Goal: Information Seeking & Learning: Compare options

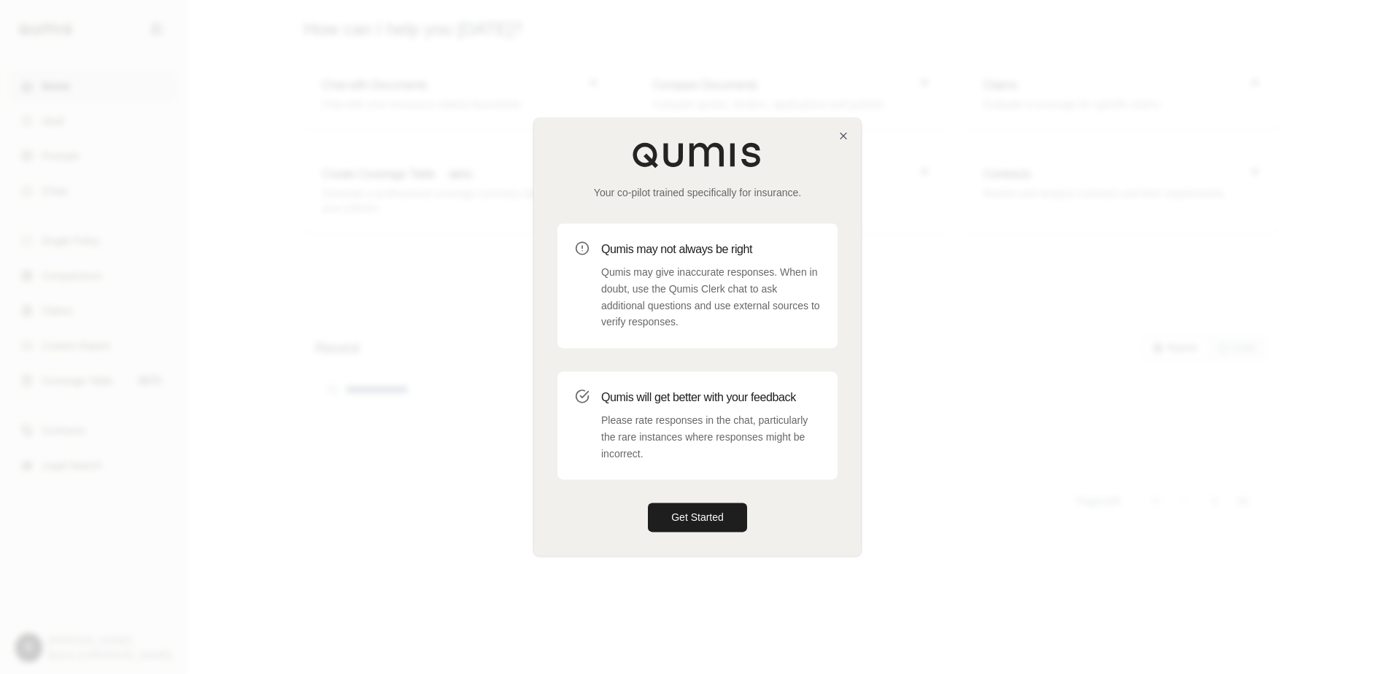
click at [687, 290] on p "Qumis may give inaccurate responses. When in doubt, use the Qumis Clerk chat to…" at bounding box center [710, 297] width 219 height 66
click at [670, 516] on button "Get Started" at bounding box center [697, 518] width 99 height 29
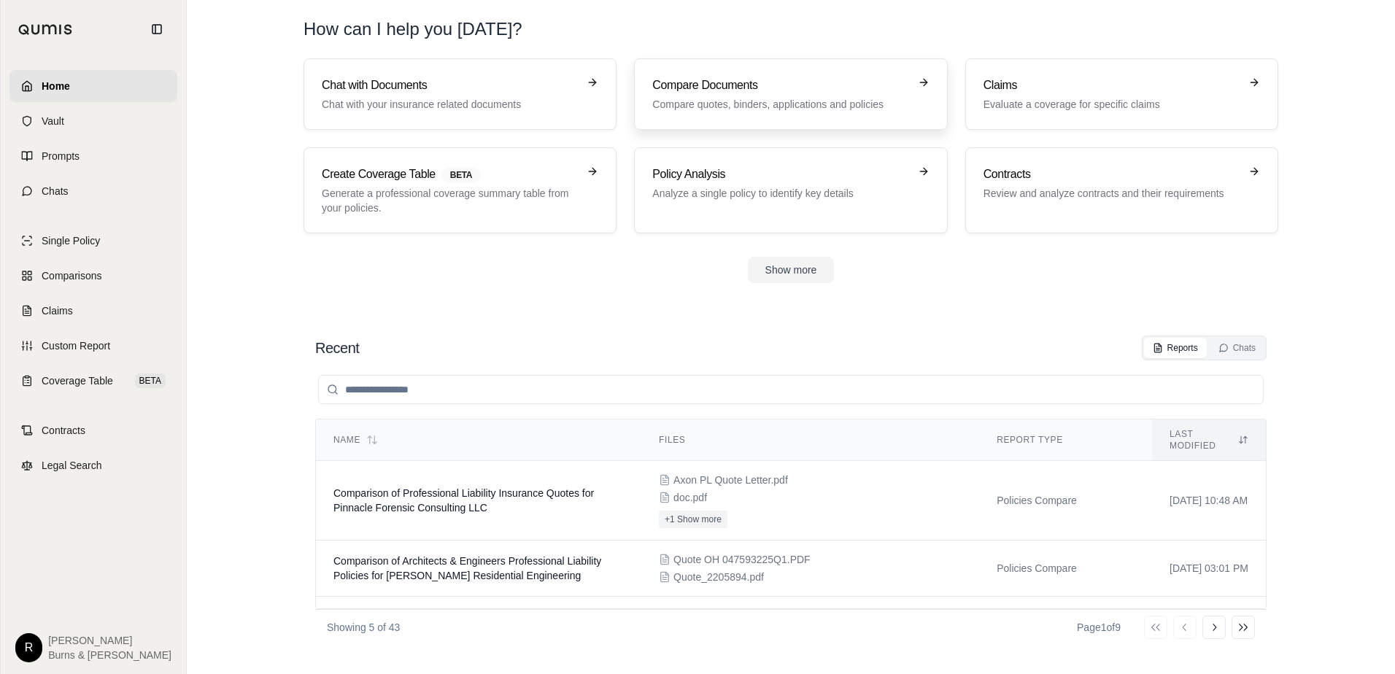
click at [694, 94] on div "Compare Documents Compare quotes, binders, applications and policies" at bounding box center [780, 94] width 256 height 35
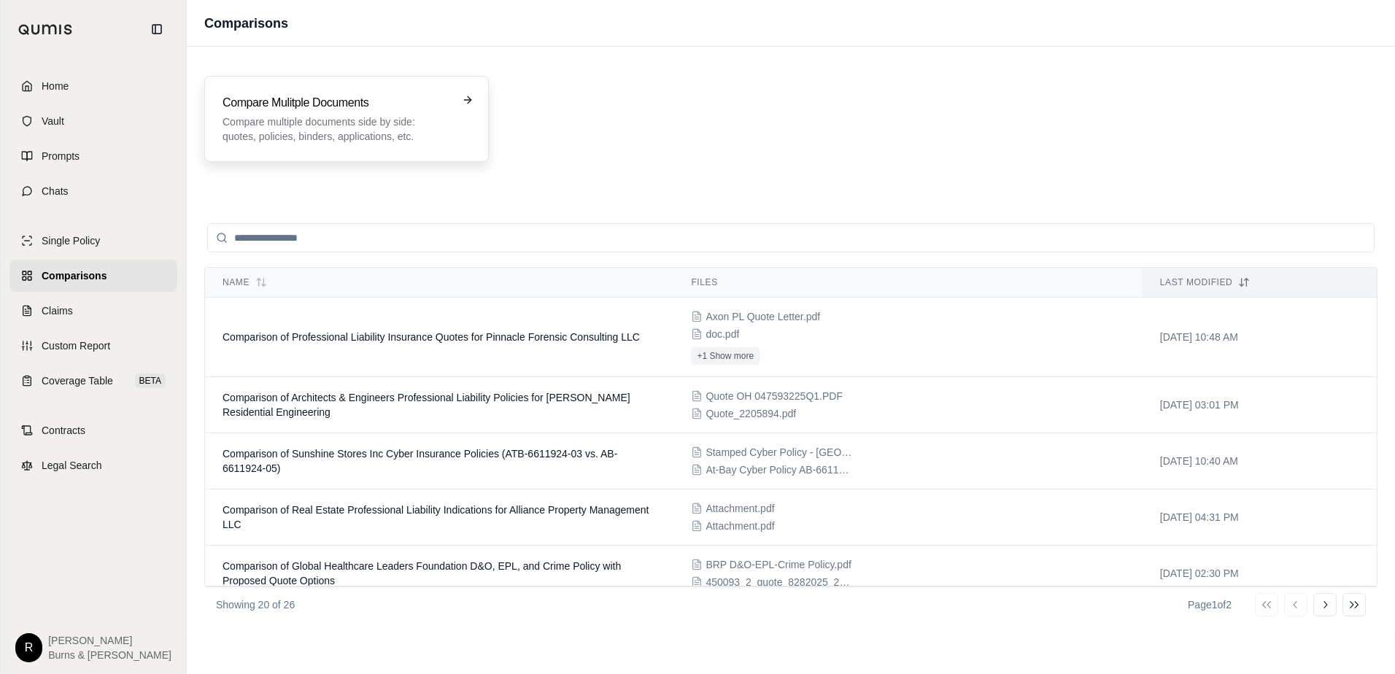
click at [309, 129] on p "Compare multiple documents side by side: quotes, policies, binders, application…" at bounding box center [337, 129] width 228 height 29
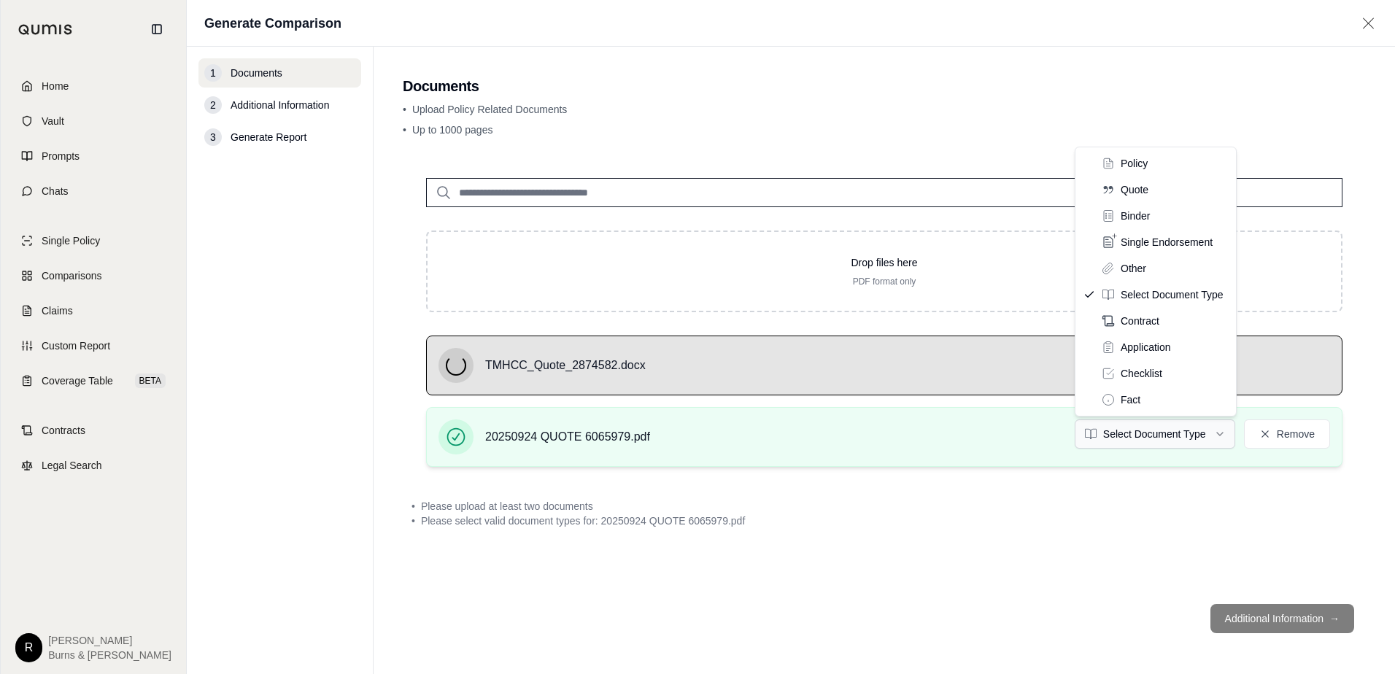
click at [1222, 436] on html "Home Vault Prompts Chats Single Policy Comparisons Claims Custom Report Coverag…" at bounding box center [697, 337] width 1395 height 674
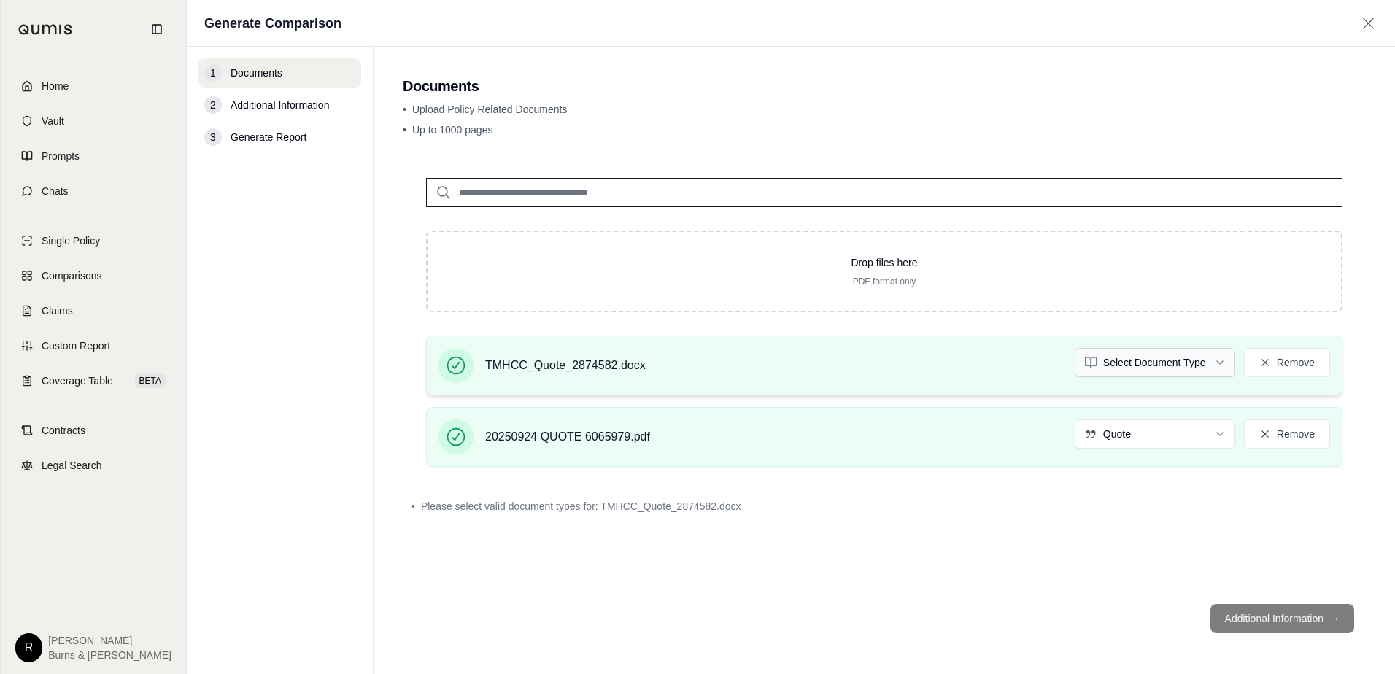
click at [1222, 364] on html "Document type updated successfully Home Vault Prompts Chats Single Policy Compa…" at bounding box center [697, 337] width 1395 height 674
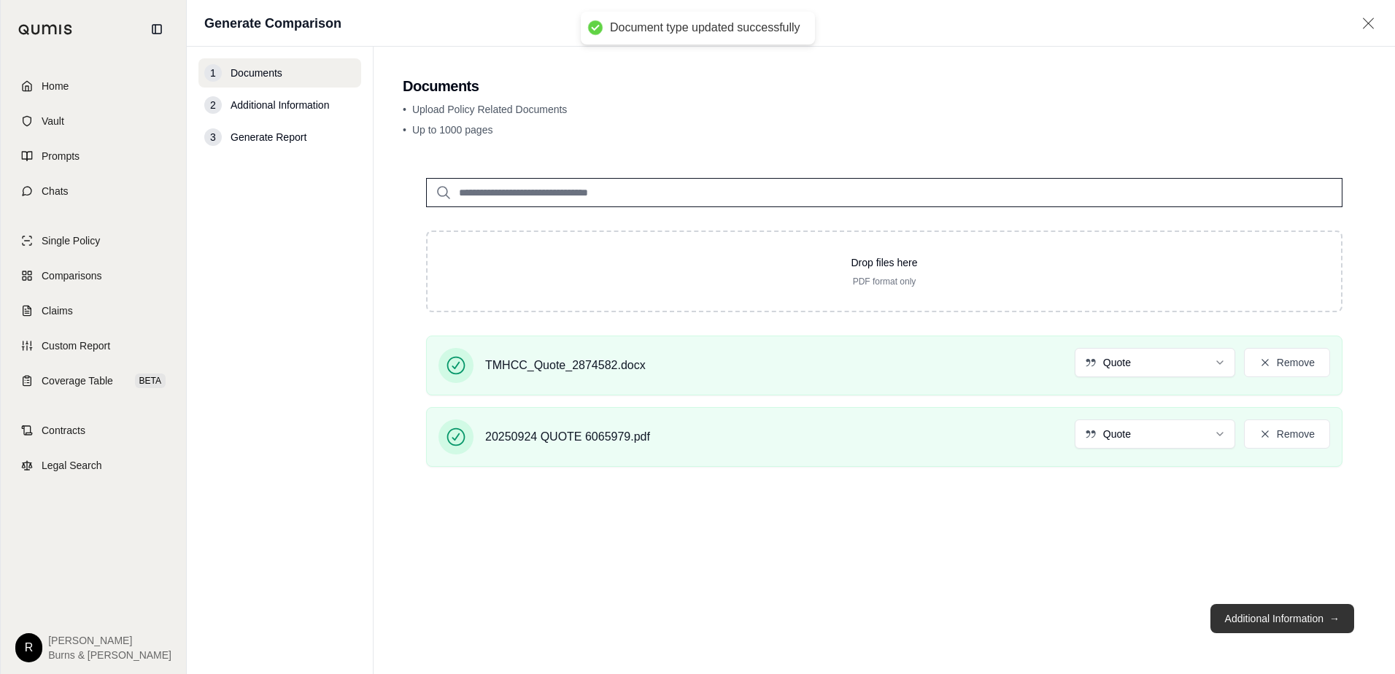
click at [1241, 612] on button "Additional Information →" at bounding box center [1283, 618] width 144 height 29
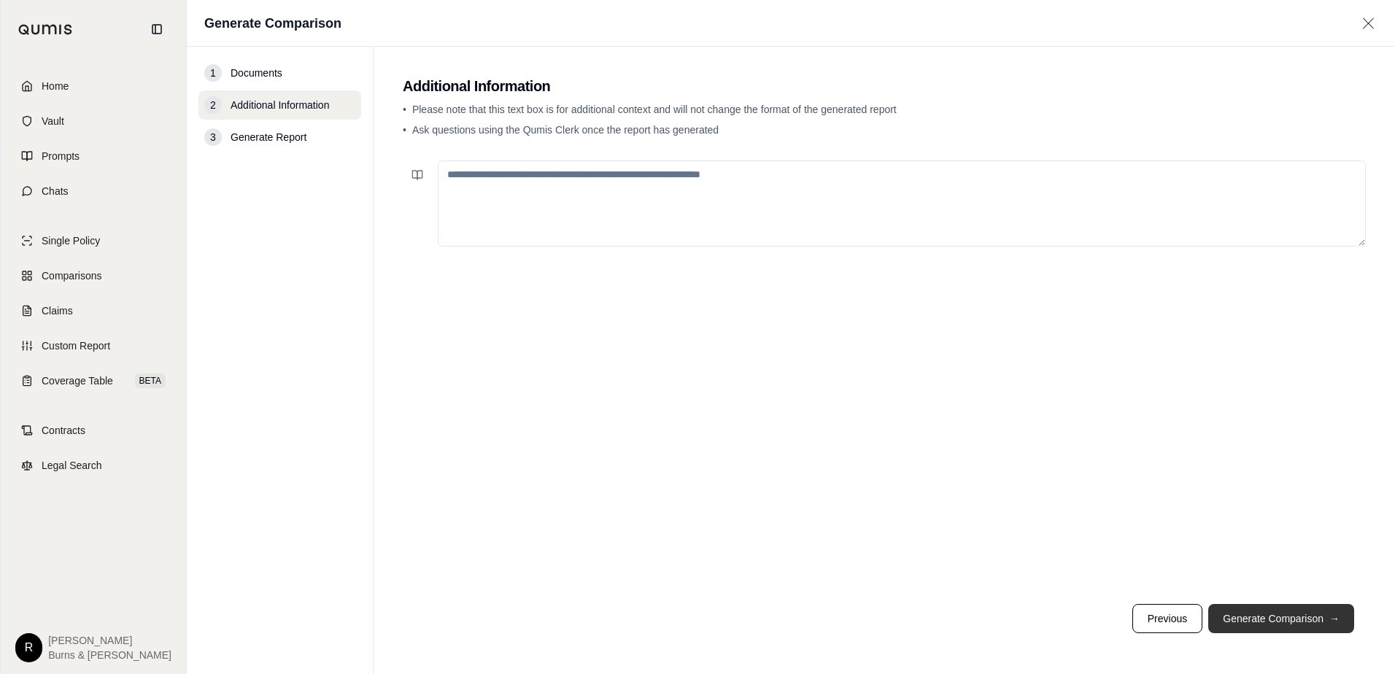
click at [1249, 626] on button "Generate Comparison →" at bounding box center [1282, 618] width 146 height 29
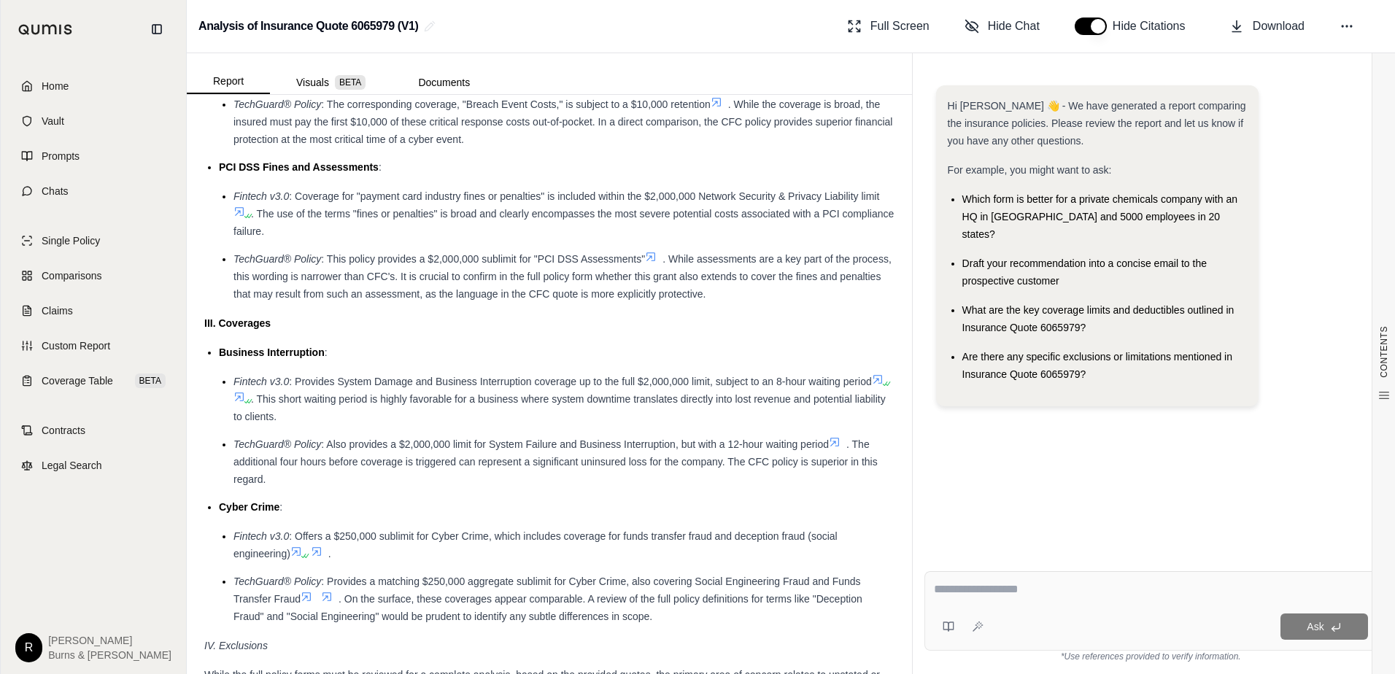
scroll to position [1752, 0]
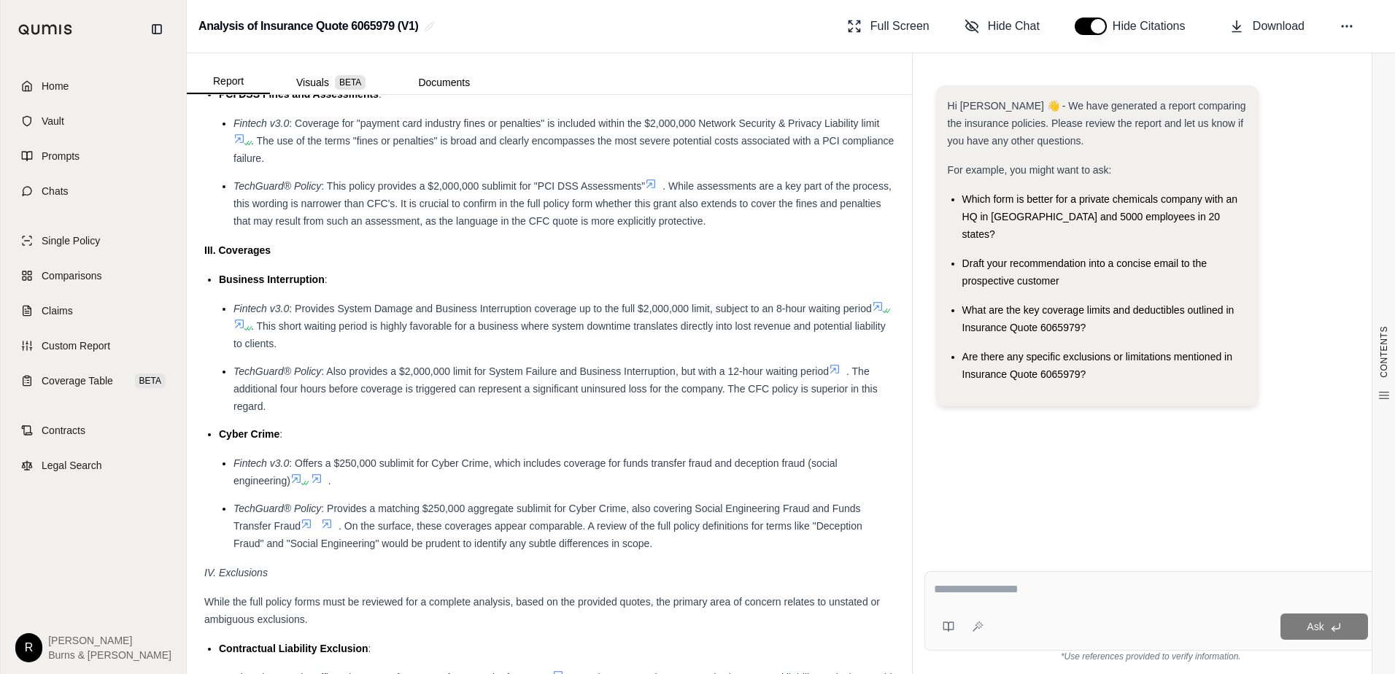
click at [736, 353] on li "Fintech v3.0 : Provides System Damage and Business Interruption coverage up to …" at bounding box center [564, 326] width 661 height 53
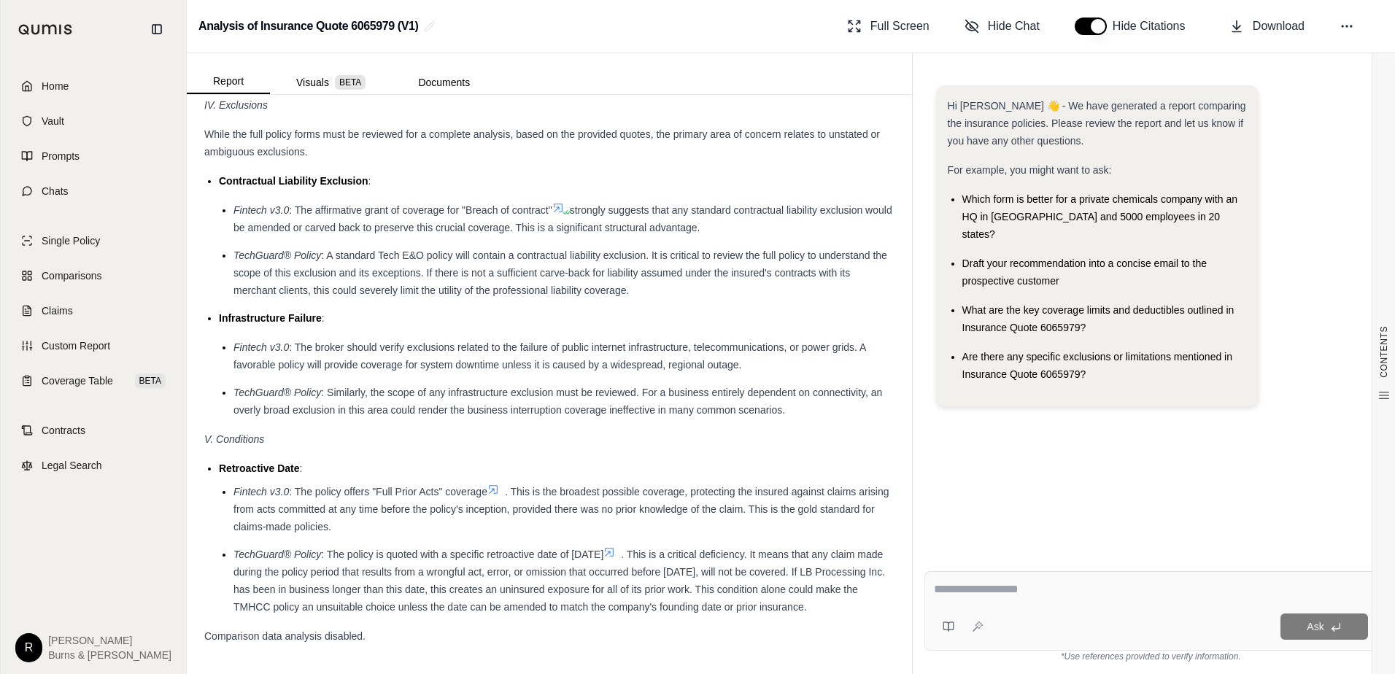
scroll to position [2237, 0]
click at [777, 280] on li "TechGuard® Policy : A standard Tech E&O policy will contain a contractual liabi…" at bounding box center [564, 273] width 661 height 53
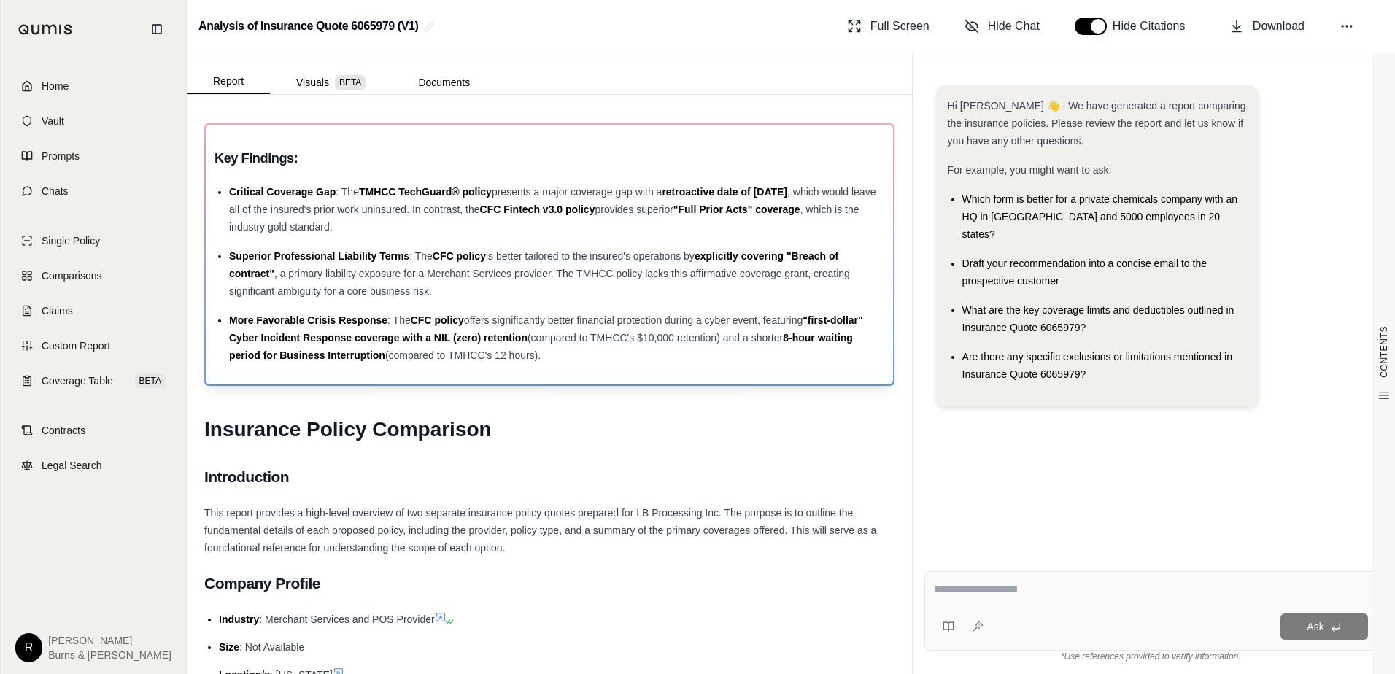
scroll to position [0, 0]
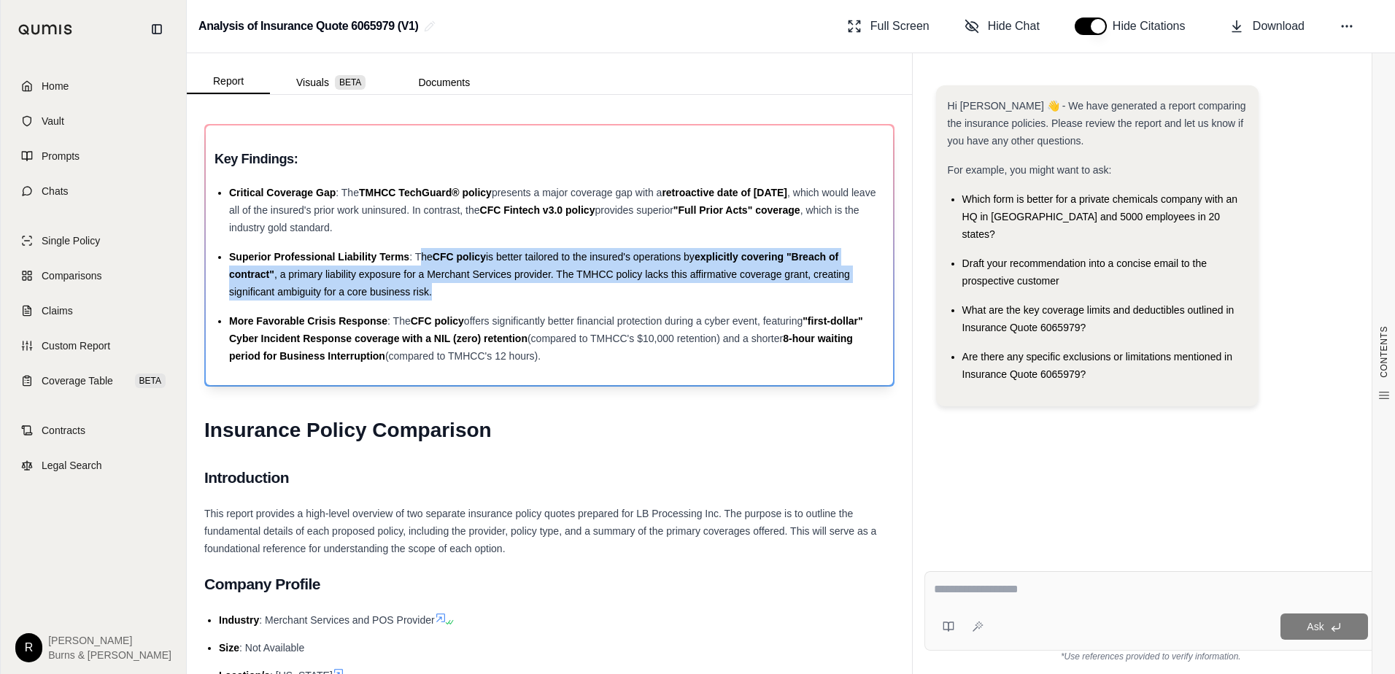
drag, startPoint x: 418, startPoint y: 253, endPoint x: 439, endPoint y: 286, distance: 38.7
click at [439, 286] on div "Superior Professional Liability Terms : The CFC policy is better tailored to th…" at bounding box center [556, 274] width 655 height 53
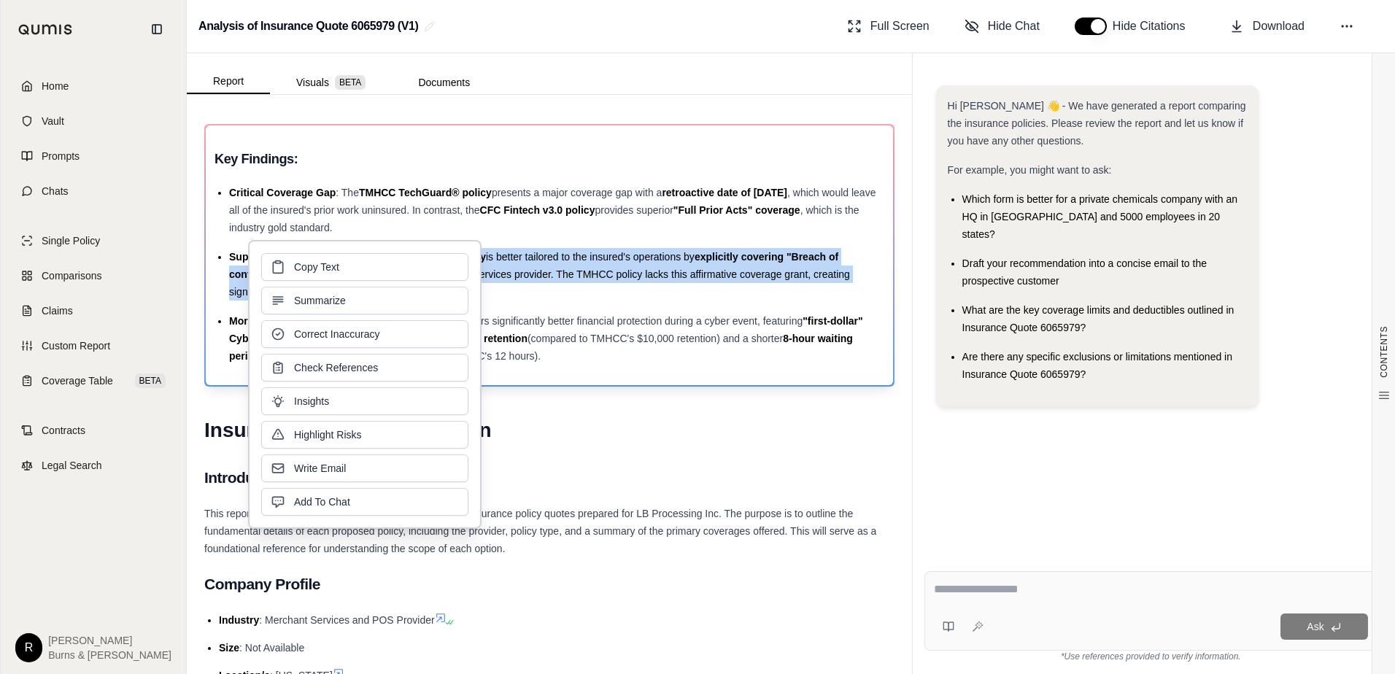
drag, startPoint x: 439, startPoint y: 286, endPoint x: 387, endPoint y: 271, distance: 54.0
click at [387, 271] on button "Copy Text" at bounding box center [364, 267] width 207 height 28
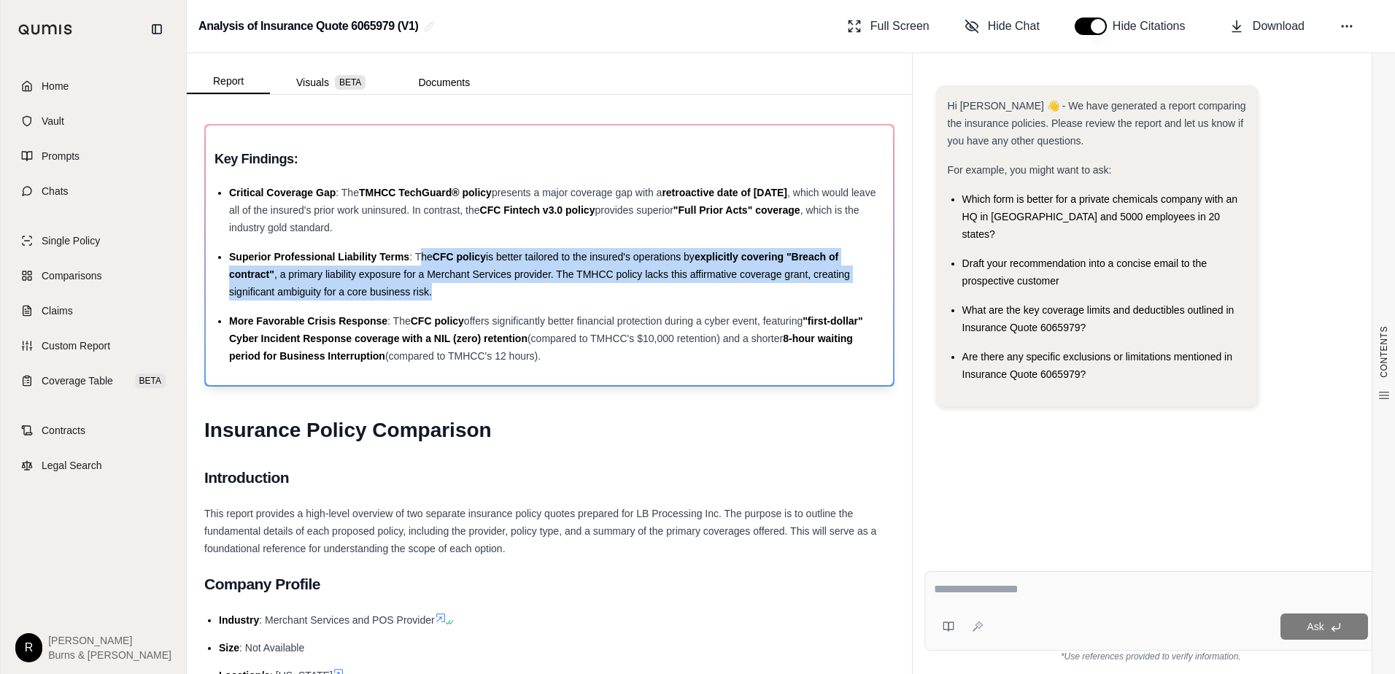
click at [444, 328] on div "More Favorable Crisis Response : The CFC policy offers significantly better fin…" at bounding box center [556, 338] width 655 height 53
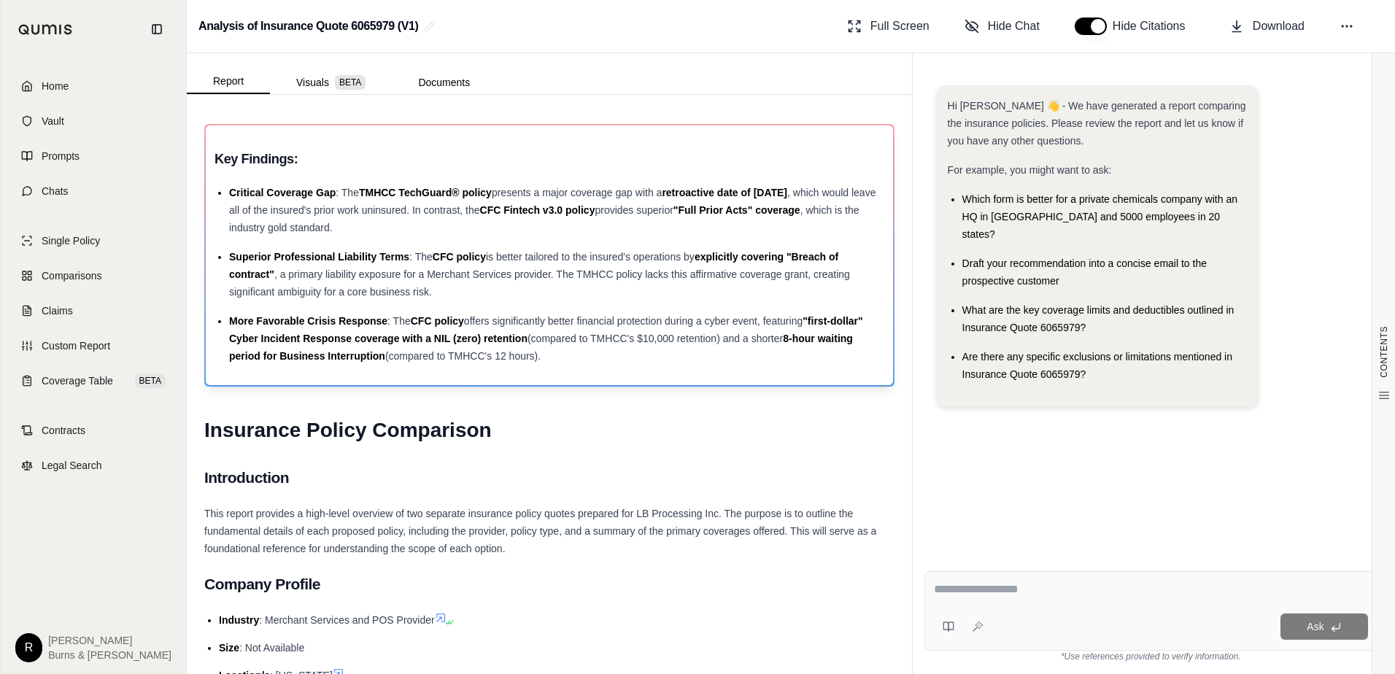
drag, startPoint x: 393, startPoint y: 321, endPoint x: 547, endPoint y: 363, distance: 159.0
click at [547, 363] on div "More Favorable Crisis Response : The CFC policy offers significantly better fin…" at bounding box center [556, 338] width 655 height 53
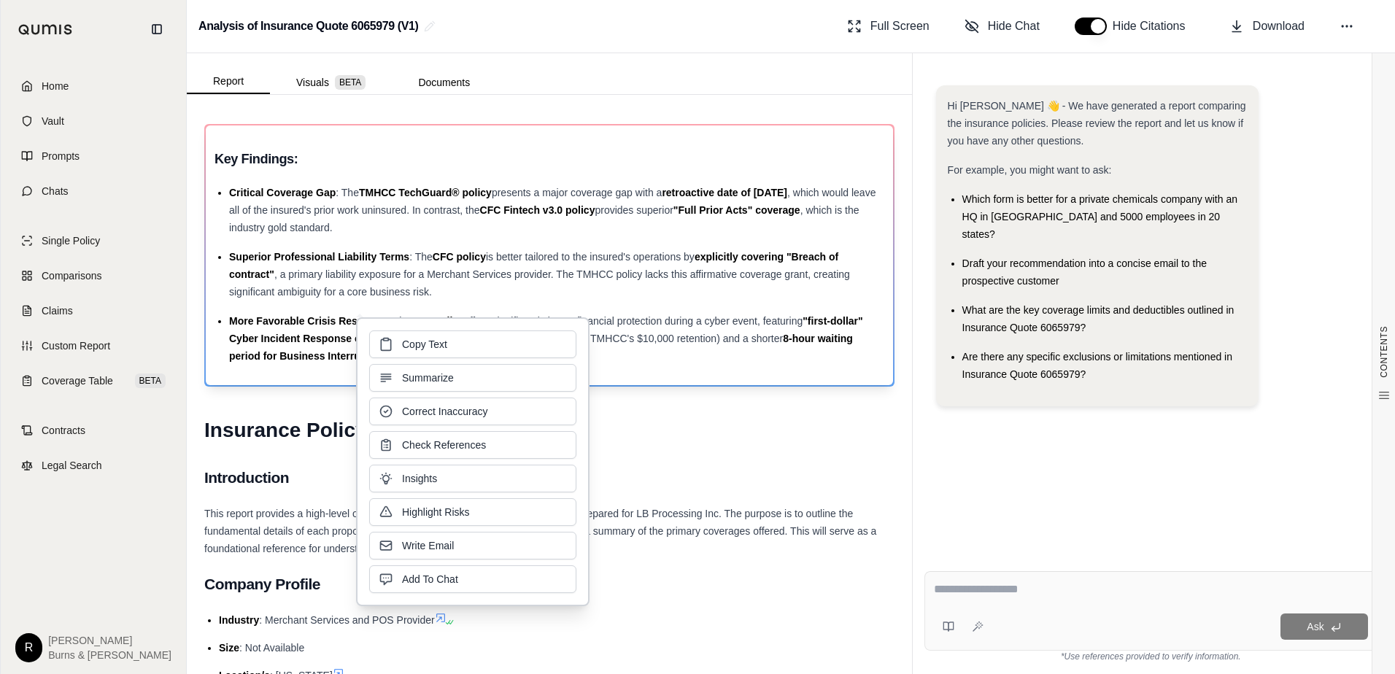
drag, startPoint x: 547, startPoint y: 363, endPoint x: 455, endPoint y: 347, distance: 93.3
click at [457, 347] on button "Copy Text" at bounding box center [472, 345] width 207 height 28
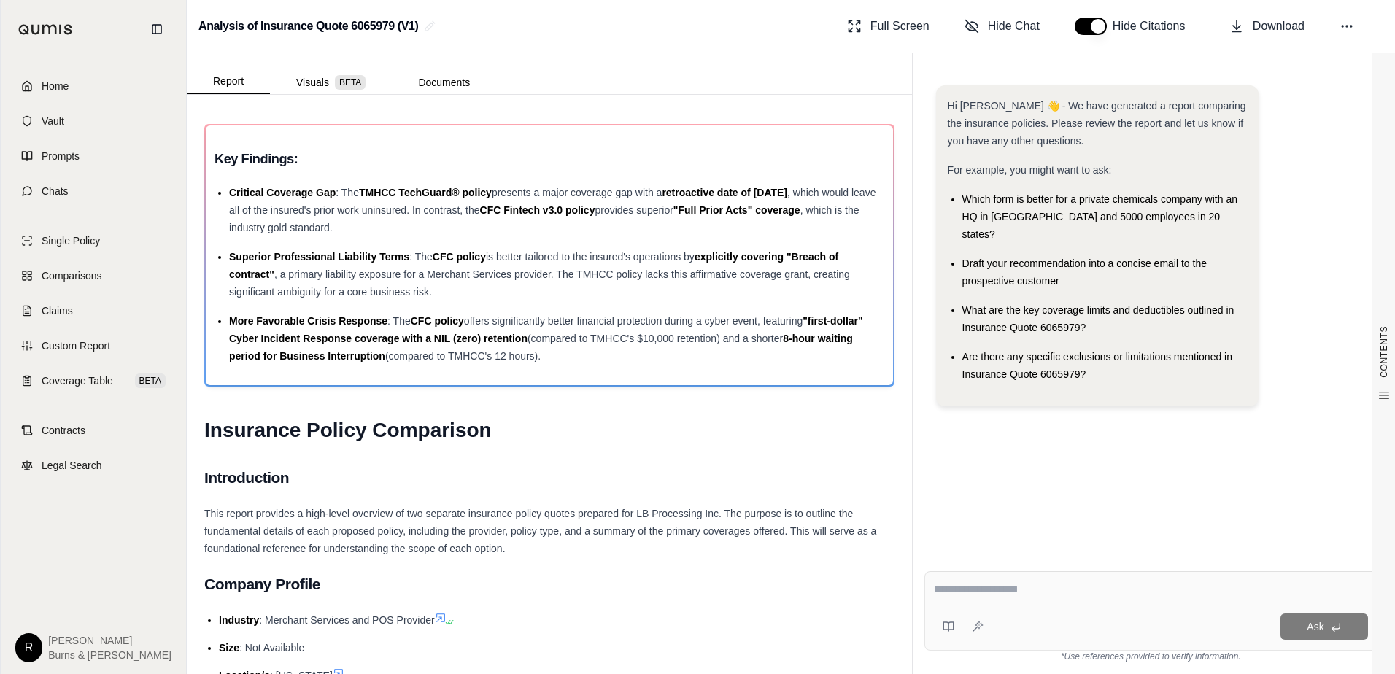
click at [57, 34] on img at bounding box center [45, 29] width 55 height 11
click at [57, 87] on span "Home" at bounding box center [55, 86] width 27 height 15
